Goal: Find specific page/section: Find specific page/section

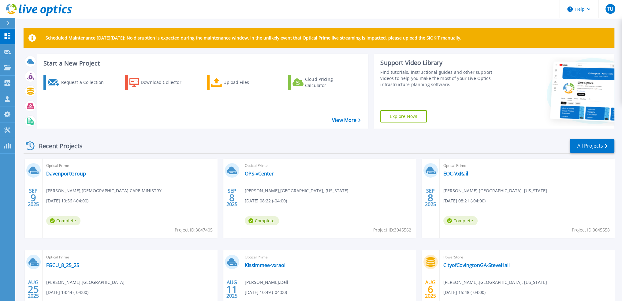
scroll to position [31, 0]
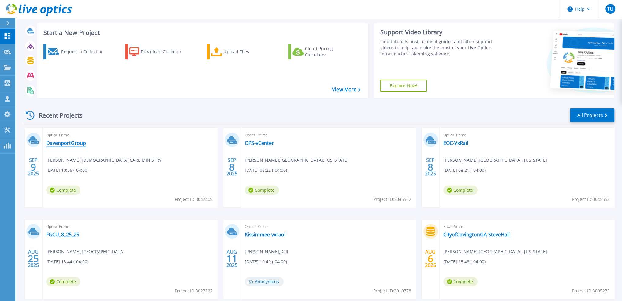
click at [72, 143] on link "DavenportGroup" at bounding box center [66, 143] width 40 height 6
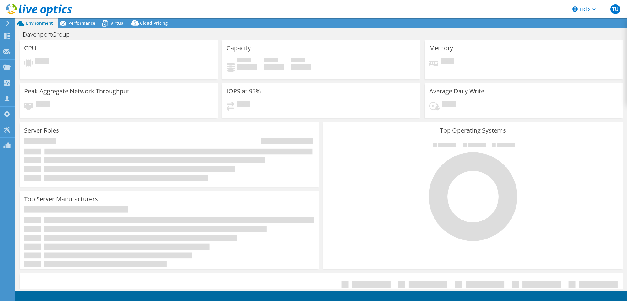
select select "USD"
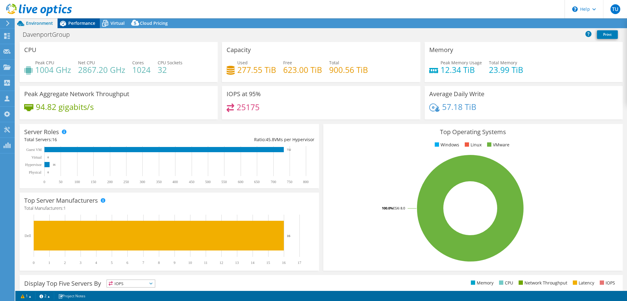
click at [92, 21] on span "Performance" at bounding box center [81, 23] width 27 height 6
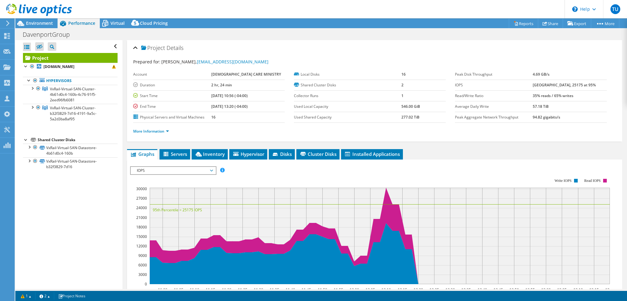
click at [44, 18] on div at bounding box center [36, 10] width 72 height 21
click at [40, 27] on div "Environment" at bounding box center [36, 23] width 42 height 10
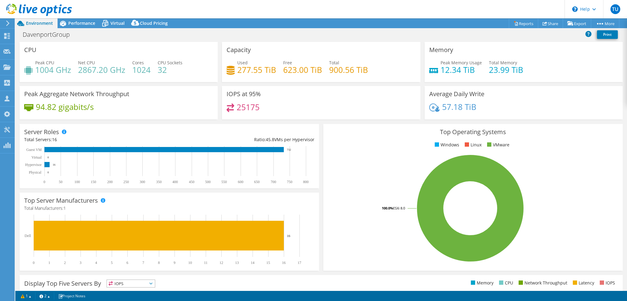
click at [47, 3] on div at bounding box center [36, 10] width 72 height 21
click at [49, 6] on icon at bounding box center [39, 10] width 66 height 13
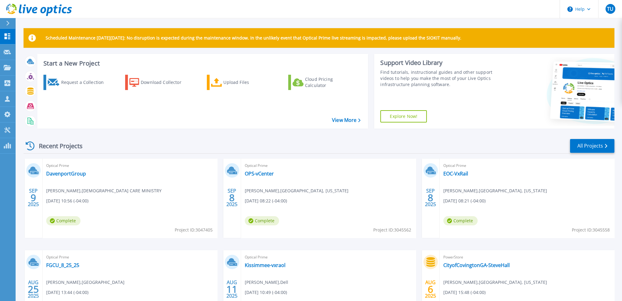
click at [84, 189] on span "[PERSON_NAME] , [PERSON_NAME] CARE MINISTRY" at bounding box center [103, 190] width 115 height 7
